Goal: Task Accomplishment & Management: Manage account settings

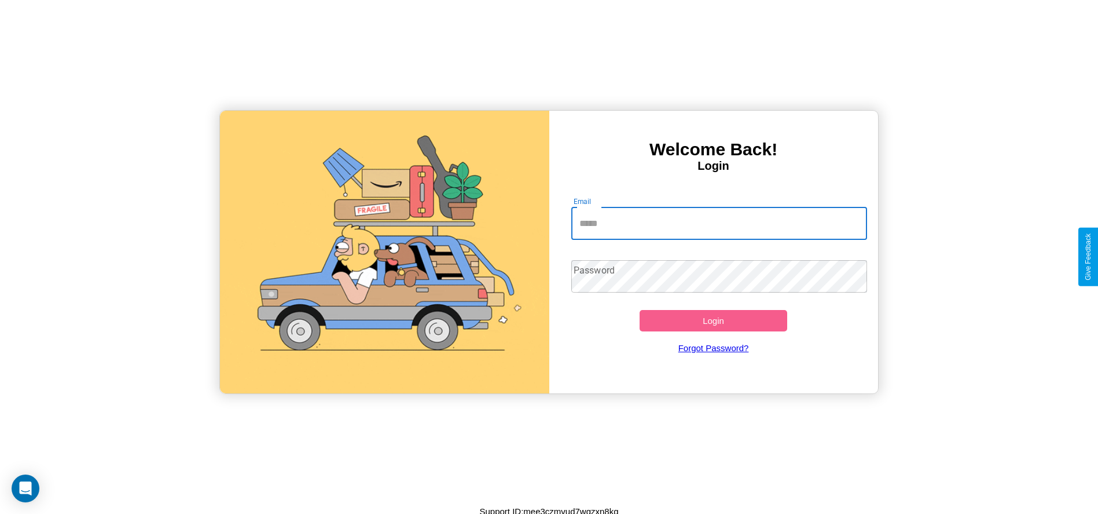
click at [719, 223] on input "Email" at bounding box center [719, 223] width 296 height 32
type input "**********"
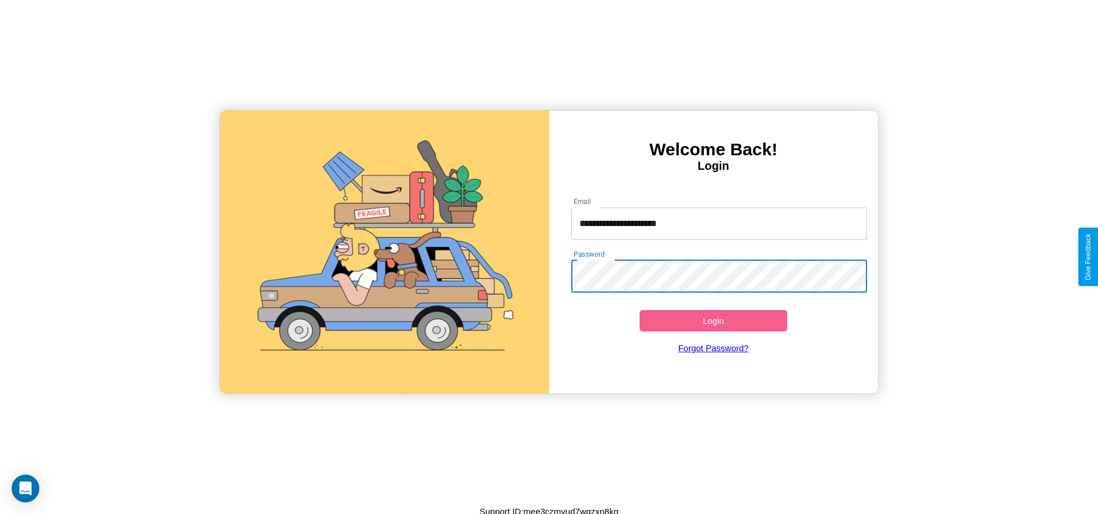
click at [713, 320] on button "Login" at bounding box center [714, 320] width 148 height 21
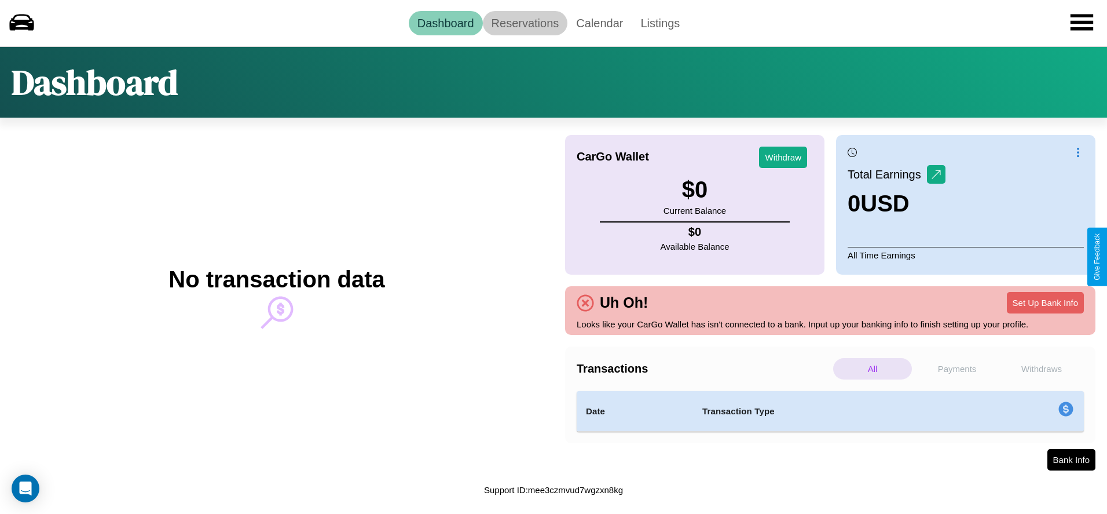
click at [525, 23] on link "Reservations" at bounding box center [525, 23] width 85 height 24
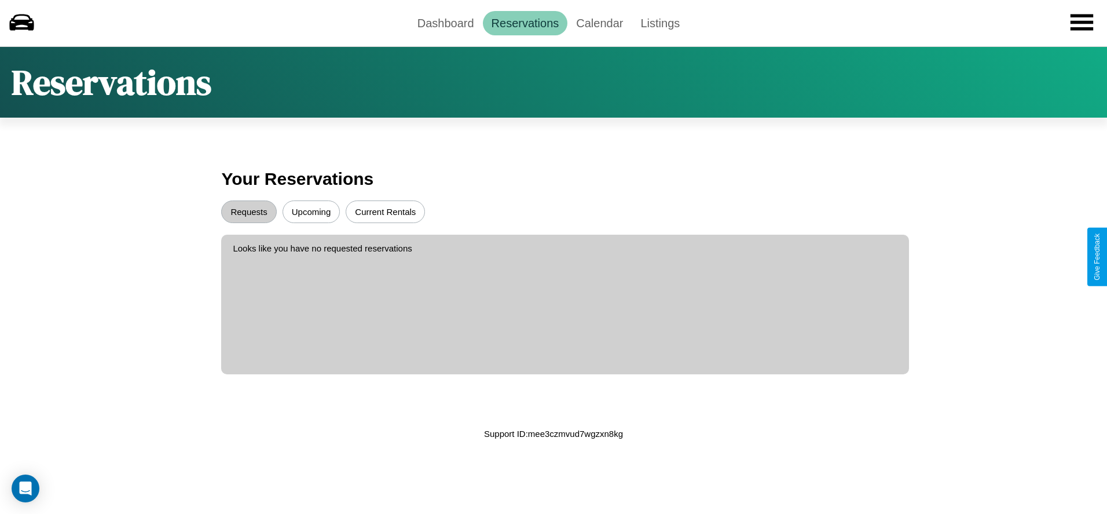
click at [311, 211] on button "Upcoming" at bounding box center [312, 211] width 58 height 23
click at [249, 211] on button "Requests" at bounding box center [248, 211] width 55 height 23
